Goal: Navigation & Orientation: Find specific page/section

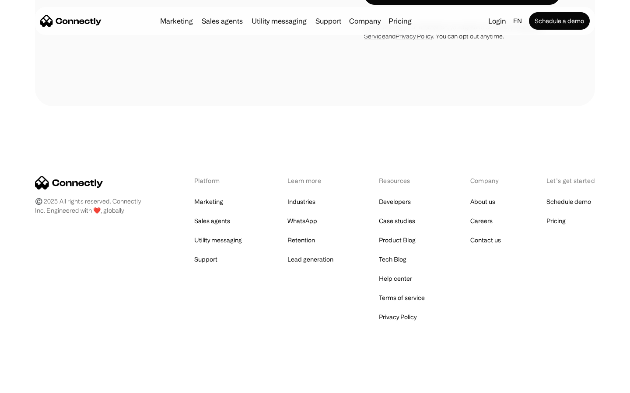
scroll to position [3431, 0]
